Goal: Check status

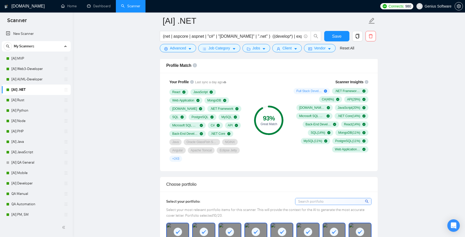
scroll to position [8, 0]
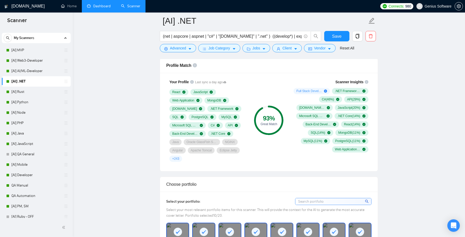
click at [98, 8] on link "Dashboard" at bounding box center [99, 6] width 24 height 4
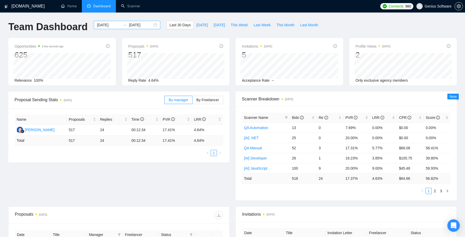
click at [142, 24] on input "[DATE]" at bounding box center [141, 25] width 24 height 6
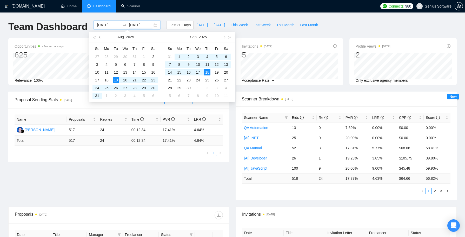
click at [100, 37] on span "button" at bounding box center [100, 37] width 3 height 3
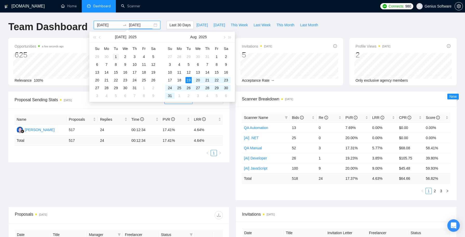
type input "[DATE]"
click at [117, 57] on div "1" at bounding box center [116, 57] width 6 height 6
click at [100, 37] on span "button" at bounding box center [100, 37] width 3 height 3
type input "[DATE]"
click at [102, 36] on button "button" at bounding box center [100, 37] width 6 height 10
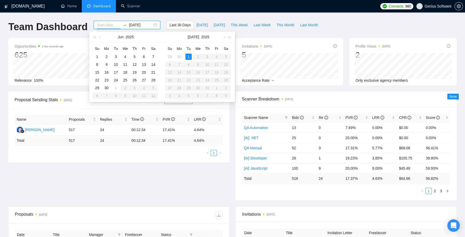
type input "[DATE]"
click at [189, 55] on div "1" at bounding box center [189, 57] width 6 height 6
click at [142, 25] on input "[DATE]" at bounding box center [141, 25] width 24 height 6
type input "[DATE]"
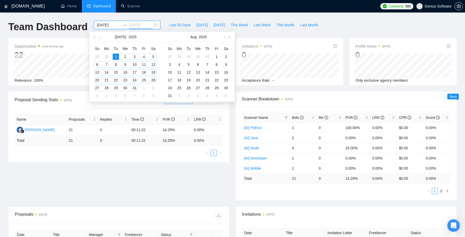
click at [135, 87] on div "31" at bounding box center [134, 88] width 6 height 6
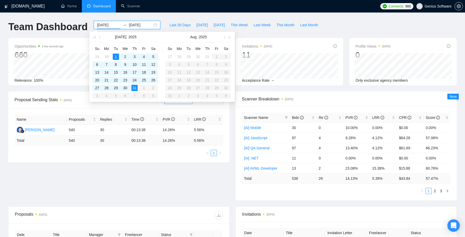
click at [233, 125] on div "Scanner Breakdown [DATE] Scanner Name Bids Re PVR LRR CPR Score [AI] Mobile 30 …" at bounding box center [346, 145] width 227 height 109
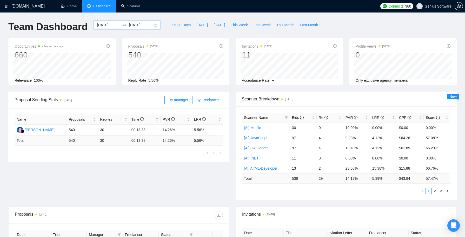
click at [209, 100] on span "By Freelancer" at bounding box center [207, 100] width 23 height 4
click at [193, 101] on input "By Freelancer" at bounding box center [193, 101] width 0 height 0
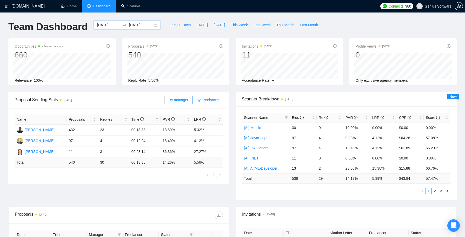
click at [180, 101] on span "By manager" at bounding box center [178, 100] width 19 height 4
click at [165, 101] on input "By manager" at bounding box center [165, 101] width 0 height 0
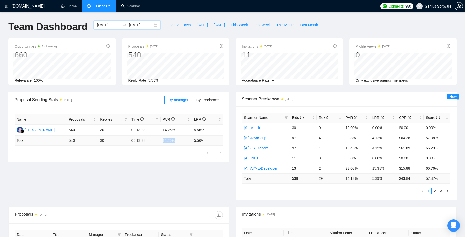
drag, startPoint x: 163, startPoint y: 141, endPoint x: 176, endPoint y: 141, distance: 13.0
click at [176, 141] on td "14.26 %" at bounding box center [176, 140] width 31 height 10
copy td "14.26 %"
click at [171, 164] on div "Proposal Sending Stats [DATE] By manager By Freelancer Name Proposals Replies T…" at bounding box center [232, 148] width 455 height 115
drag, startPoint x: 193, startPoint y: 140, endPoint x: 206, endPoint y: 141, distance: 13.5
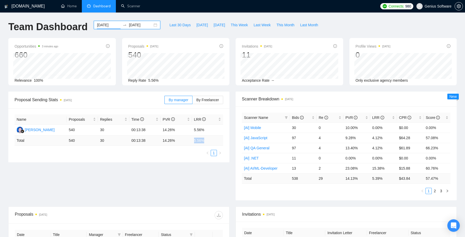
click at [206, 141] on td "5.56 %" at bounding box center [207, 140] width 31 height 10
copy td "5.56 %"
click at [203, 103] on label "By Freelancer" at bounding box center [208, 100] width 31 height 8
click at [193, 101] on input "By Freelancer" at bounding box center [193, 101] width 0 height 0
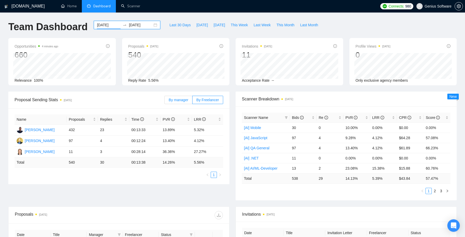
click at [183, 99] on span "By manager" at bounding box center [178, 100] width 19 height 4
click at [165, 101] on input "By manager" at bounding box center [165, 101] width 0 height 0
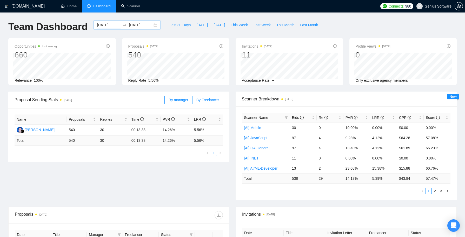
click at [209, 101] on span "By Freelancer" at bounding box center [207, 100] width 23 height 4
click at [193, 101] on input "By Freelancer" at bounding box center [193, 101] width 0 height 0
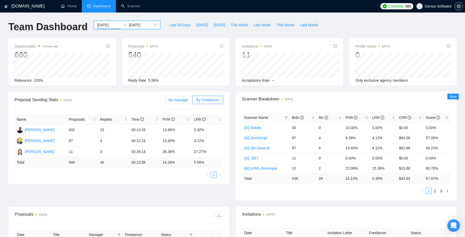
click at [184, 101] on span "By manager" at bounding box center [178, 100] width 19 height 4
click at [165, 101] on input "By manager" at bounding box center [165, 101] width 0 height 0
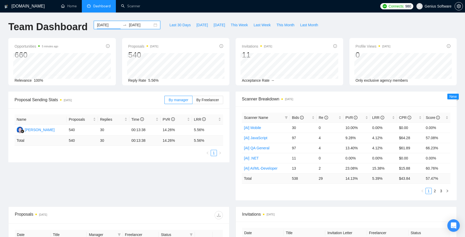
click at [251, 44] on span "Invitations [DATE]" at bounding box center [257, 46] width 30 height 6
copy span "Invitations"
click at [313, 27] on span "Last Month" at bounding box center [309, 25] width 18 height 6
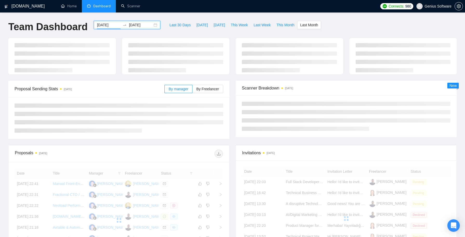
type input "[DATE]"
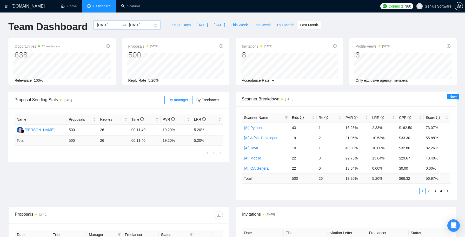
click at [125, 55] on div "Proposals [DATE] 500 Reply Rate 5.20%" at bounding box center [176, 61] width 108 height 47
click at [72, 130] on td "500" at bounding box center [82, 129] width 31 height 11
copy td "500"
drag, startPoint x: 149, startPoint y: 80, endPoint x: 161, endPoint y: 80, distance: 12.7
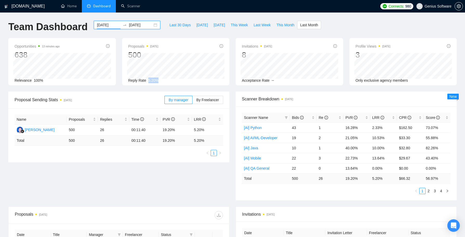
click at [161, 80] on div "Reply Rate 5.20%" at bounding box center [175, 80] width 95 height 6
drag, startPoint x: 161, startPoint y: 80, endPoint x: 105, endPoint y: 130, distance: 75.1
click at [105, 130] on td "26" at bounding box center [113, 129] width 31 height 11
copy td "26"
click at [119, 155] on div "Name Proposals Replies Time PVR LRR Alfani Alfani 500 26 00:11:40 19.20% 5.20% …" at bounding box center [118, 135] width 221 height 54
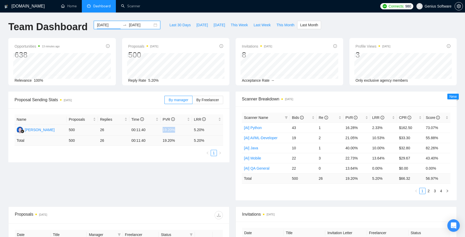
drag, startPoint x: 163, startPoint y: 129, endPoint x: 178, endPoint y: 130, distance: 14.8
click at [178, 130] on td "19.20%" at bounding box center [176, 129] width 31 height 11
copy td "19.20%"
drag, startPoint x: 194, startPoint y: 129, endPoint x: 208, endPoint y: 129, distance: 13.8
click at [208, 129] on td "5.20%" at bounding box center [207, 129] width 31 height 11
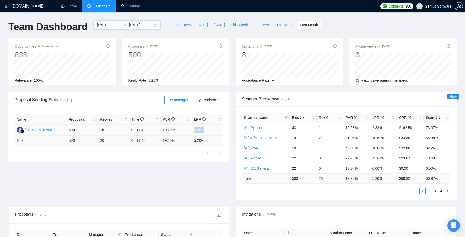
copy td "5.20%"
